Goal: Check status: Check status

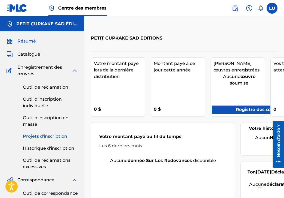
click at [50, 134] on font "Projets d'inscription" at bounding box center [45, 135] width 44 height 5
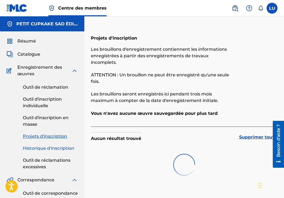
click at [42, 145] on link "Historique d'inscription" at bounding box center [50, 148] width 55 height 7
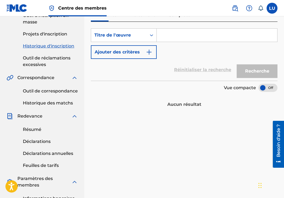
scroll to position [54, 0]
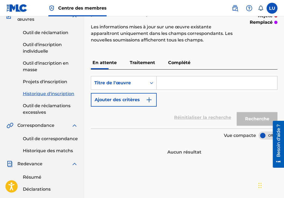
click at [139, 62] on font "Traitement" at bounding box center [142, 62] width 25 height 5
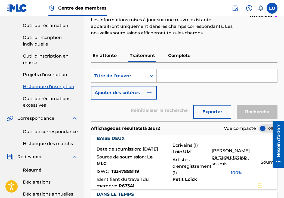
scroll to position [57, 0]
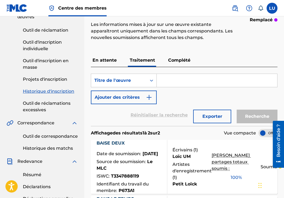
click at [173, 62] on font "Complété" at bounding box center [179, 59] width 22 height 5
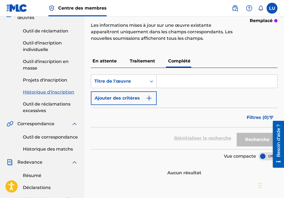
scroll to position [54, 0]
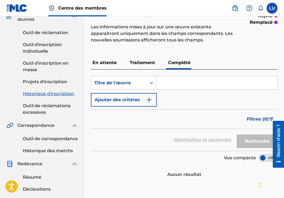
click at [151, 61] on font "Traitement" at bounding box center [142, 62] width 25 height 5
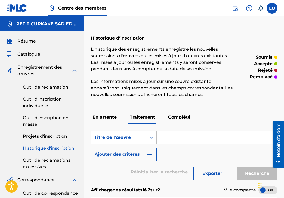
click at [102, 117] on font "En attente" at bounding box center [105, 116] width 24 height 5
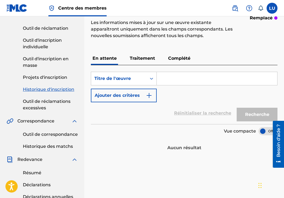
scroll to position [54, 0]
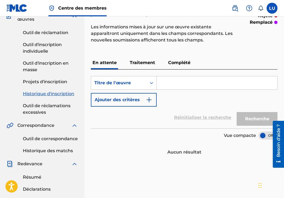
click at [149, 62] on font "Traitement" at bounding box center [142, 62] width 25 height 5
